Goal: Check status

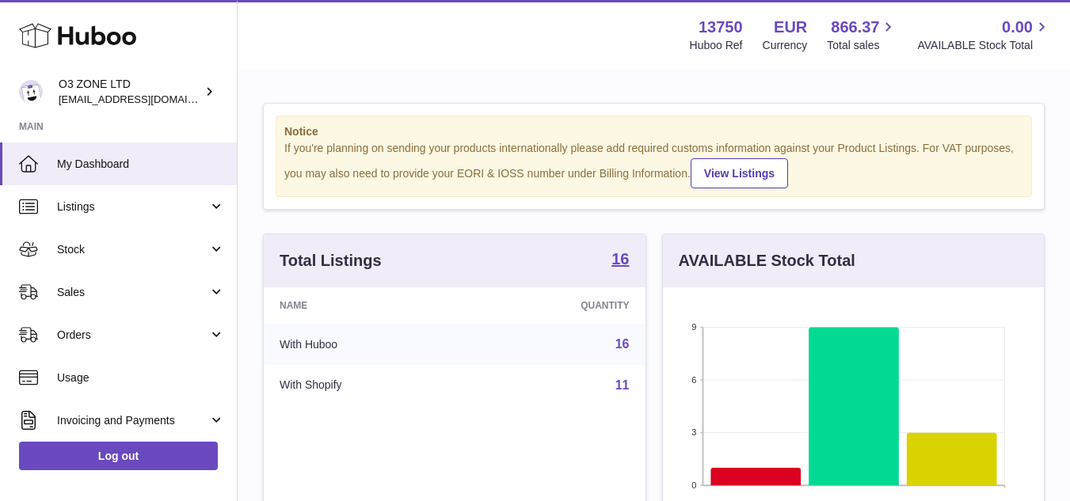
scroll to position [247, 381]
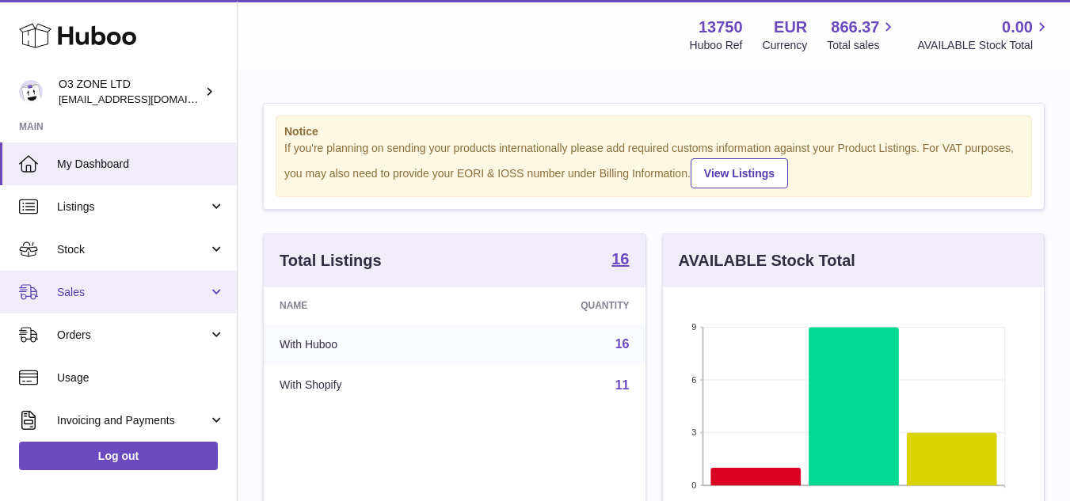
click at [101, 286] on span "Sales" at bounding box center [132, 292] width 151 height 15
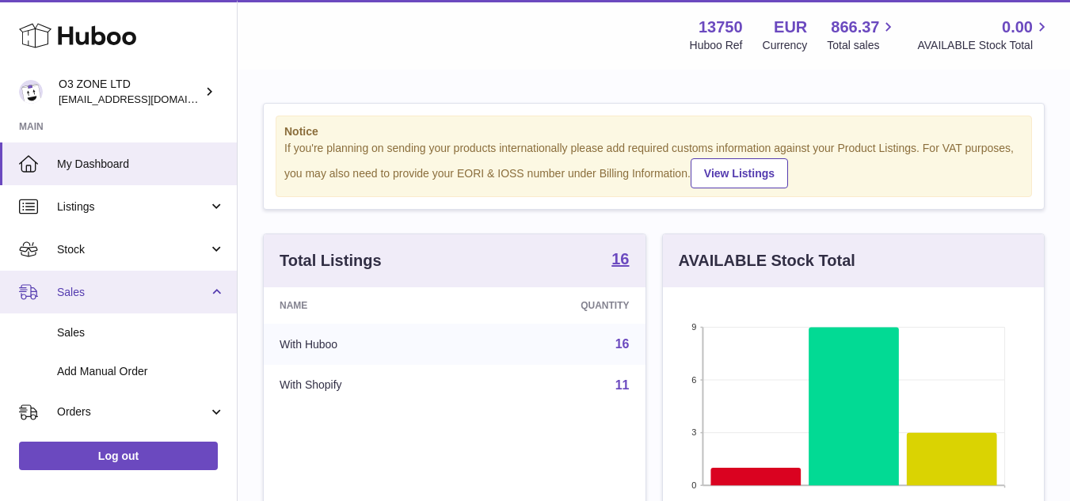
click at [89, 290] on span "Sales" at bounding box center [132, 292] width 151 height 15
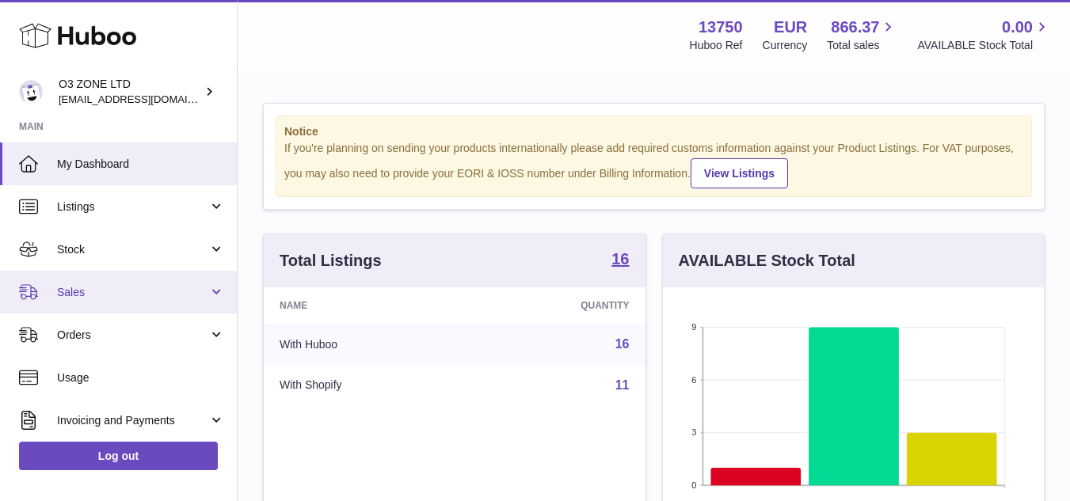
drag, startPoint x: 92, startPoint y: 282, endPoint x: 88, endPoint y: 298, distance: 16.3
click at [93, 282] on link "Sales" at bounding box center [118, 292] width 237 height 43
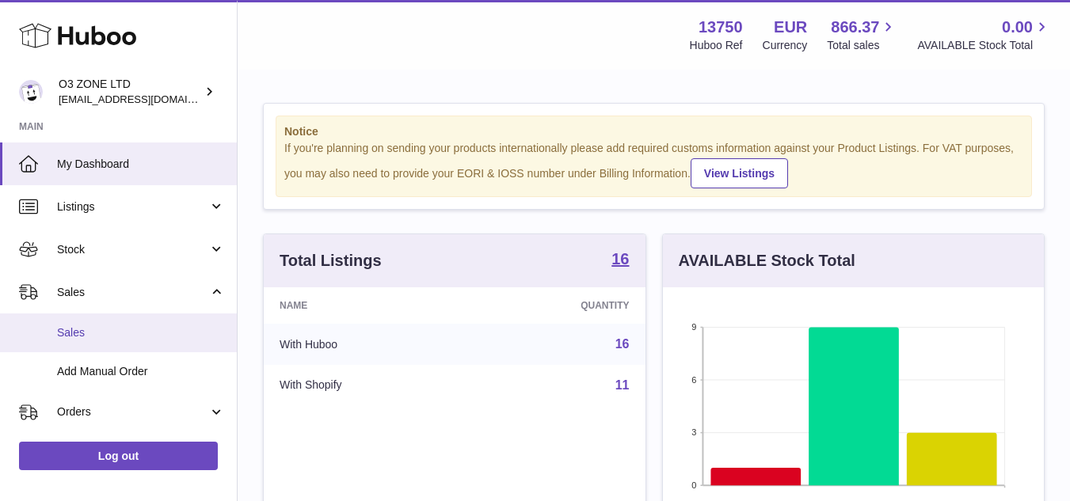
click at [82, 336] on span "Sales" at bounding box center [141, 332] width 168 height 15
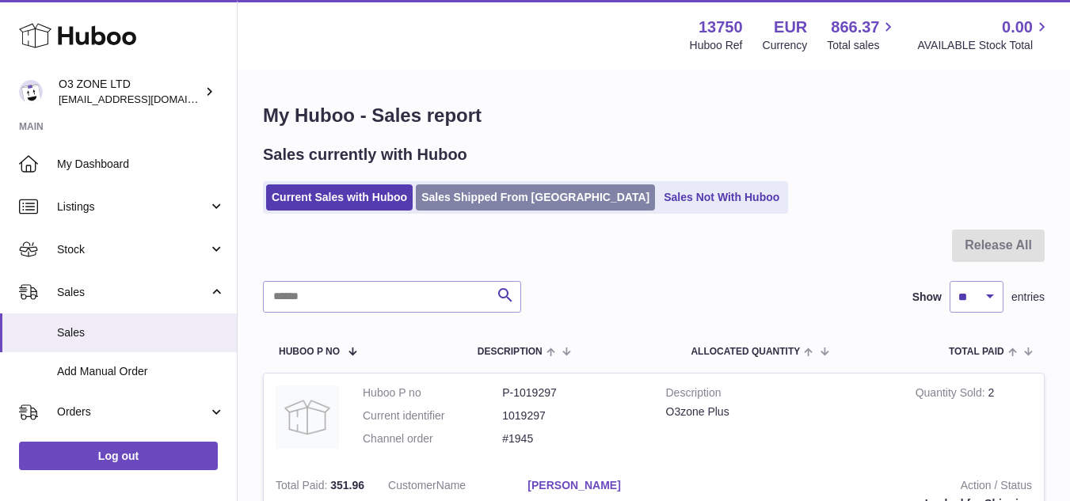
click at [509, 198] on link "Sales Shipped From Huboo" at bounding box center [535, 198] width 239 height 26
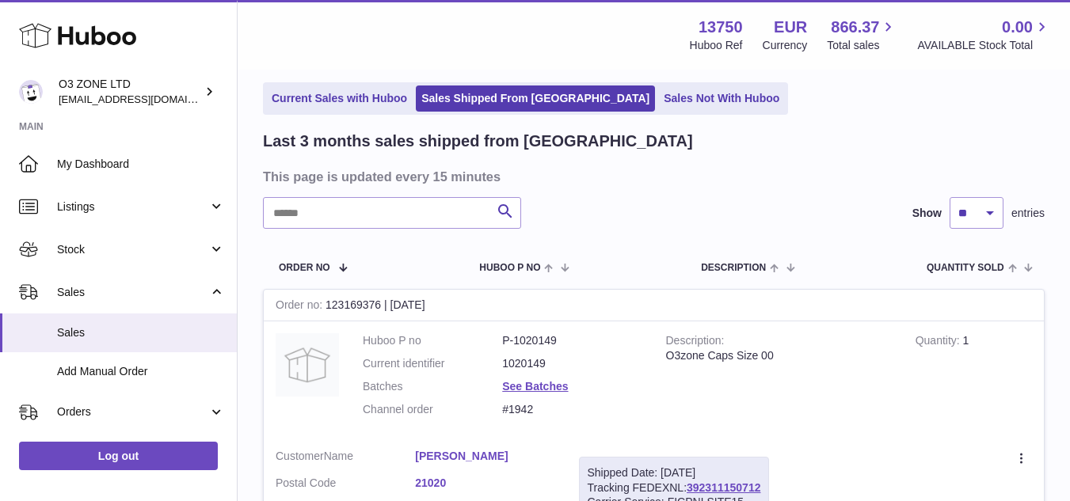
scroll to position [79, 0]
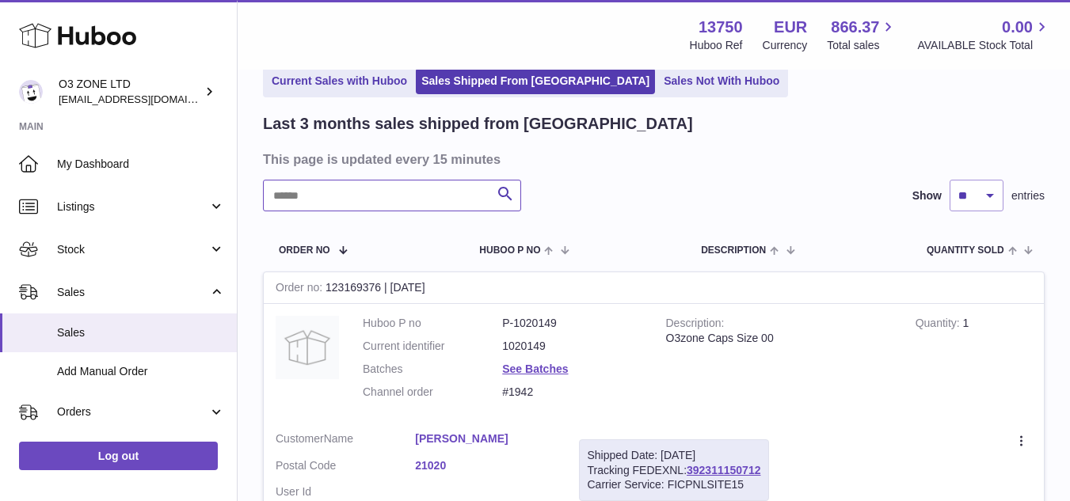
click at [382, 196] on input "text" at bounding box center [392, 196] width 258 height 32
paste input "**********"
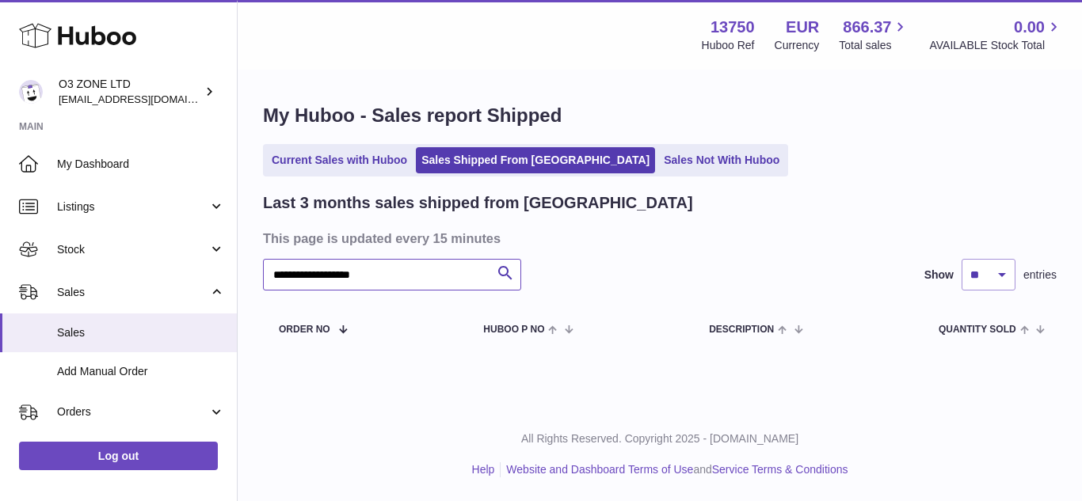
type input "**********"
